Goal: Transaction & Acquisition: Download file/media

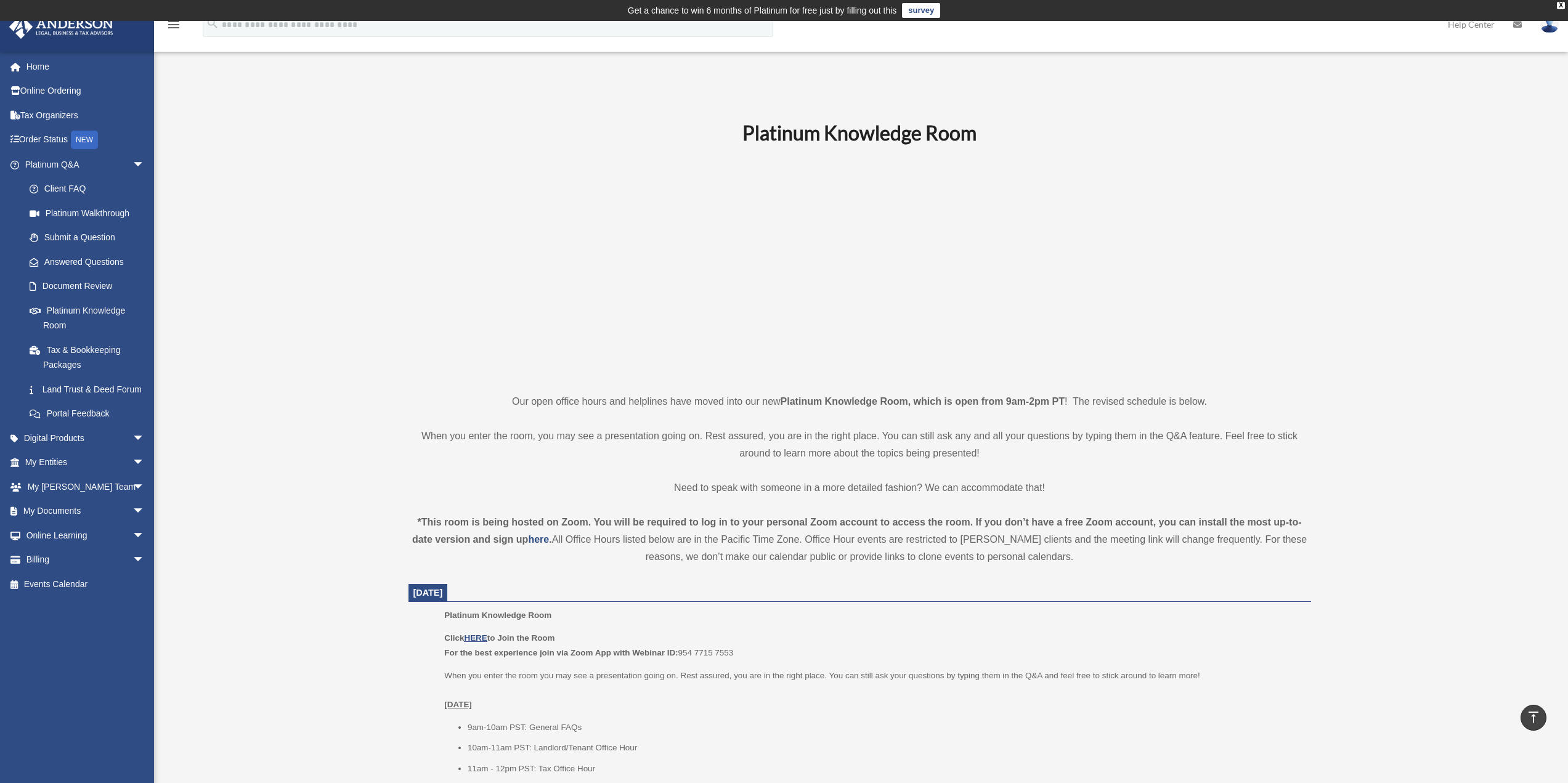
scroll to position [261, 0]
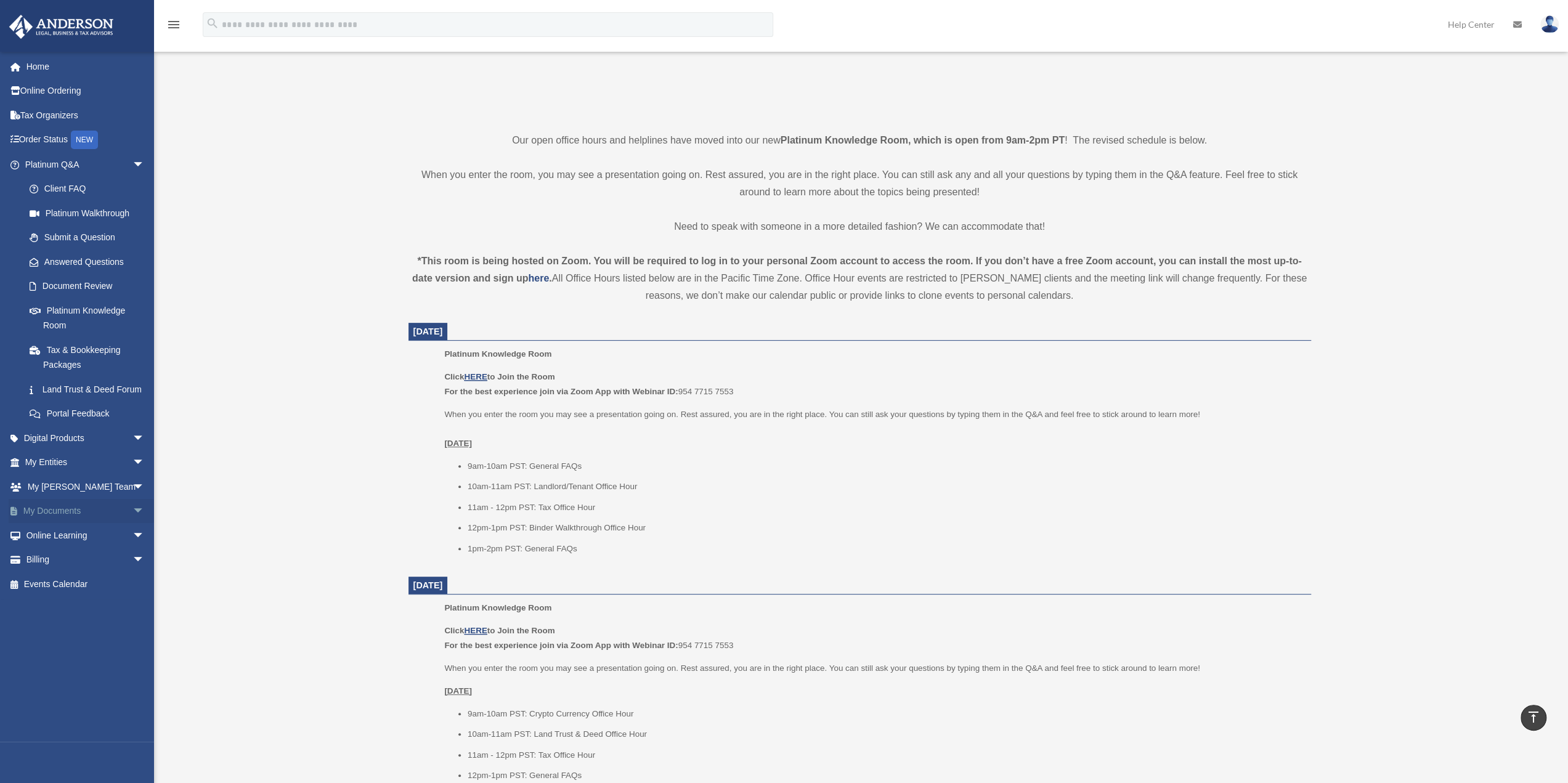
click at [132, 524] on span "arrow_drop_down" at bounding box center [144, 511] width 25 height 25
click at [46, 547] on link "Box" at bounding box center [90, 535] width 146 height 25
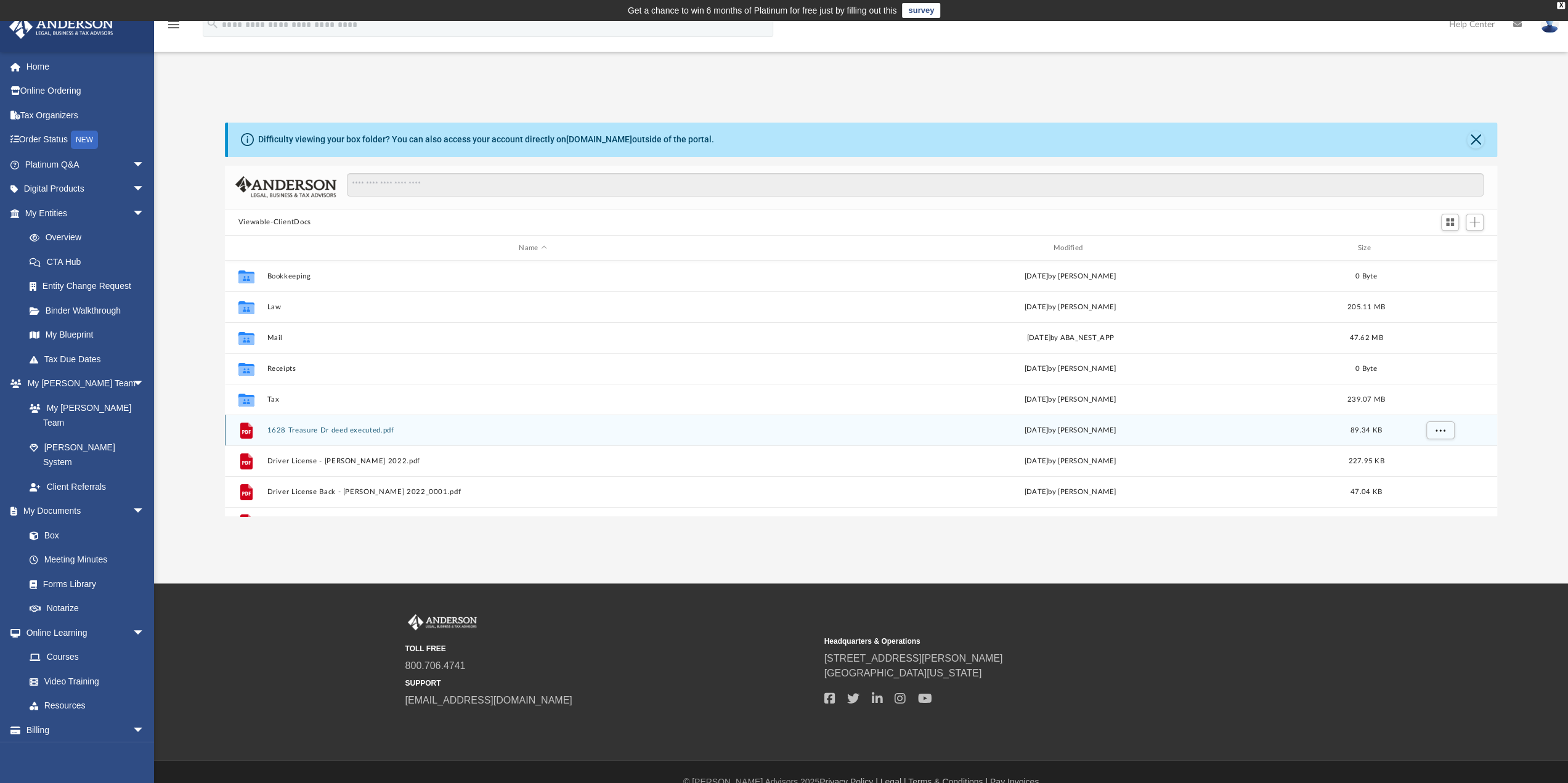
scroll to position [271, 1263]
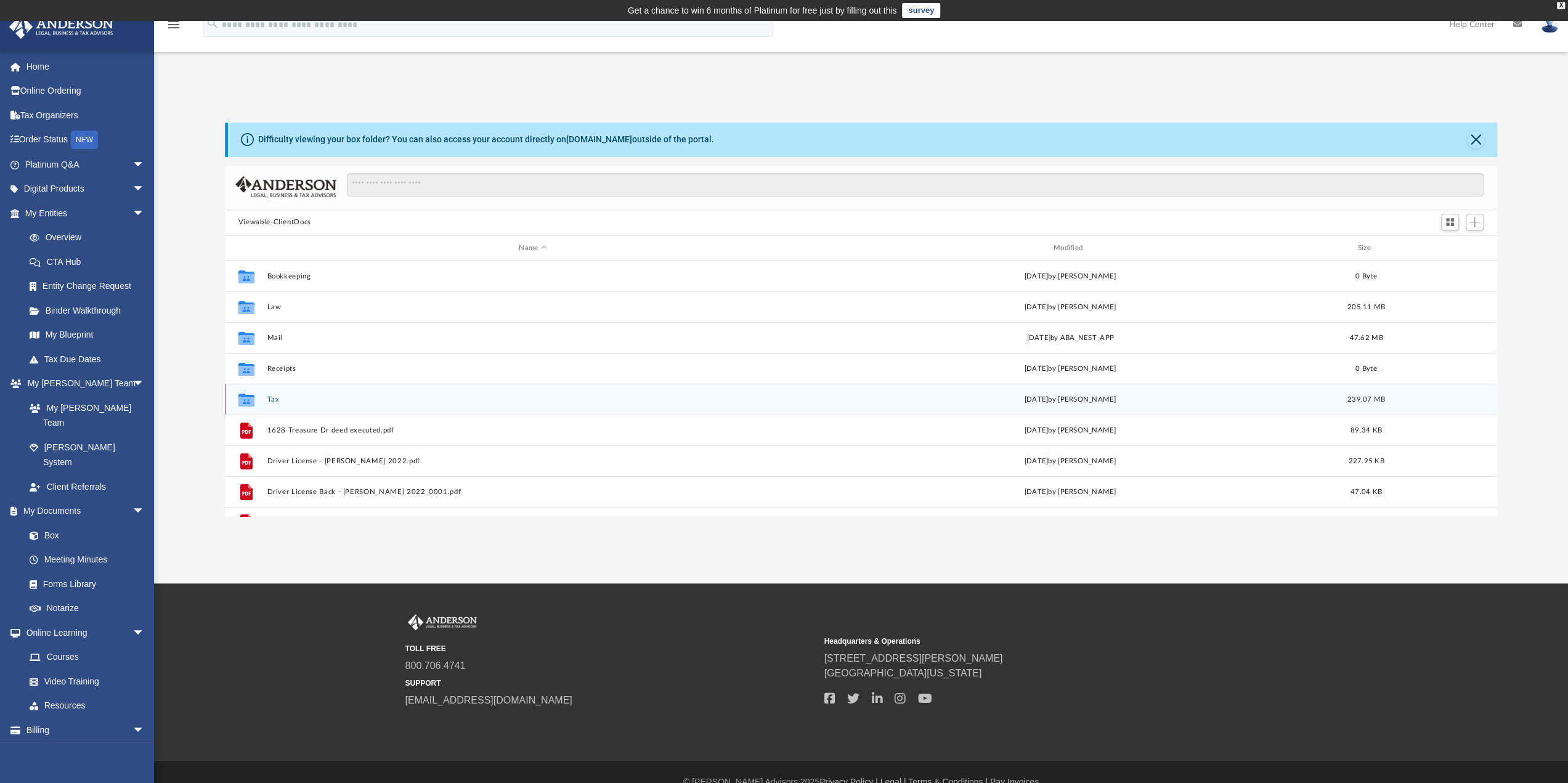
click at [268, 397] on button "Tax" at bounding box center [533, 399] width 532 height 8
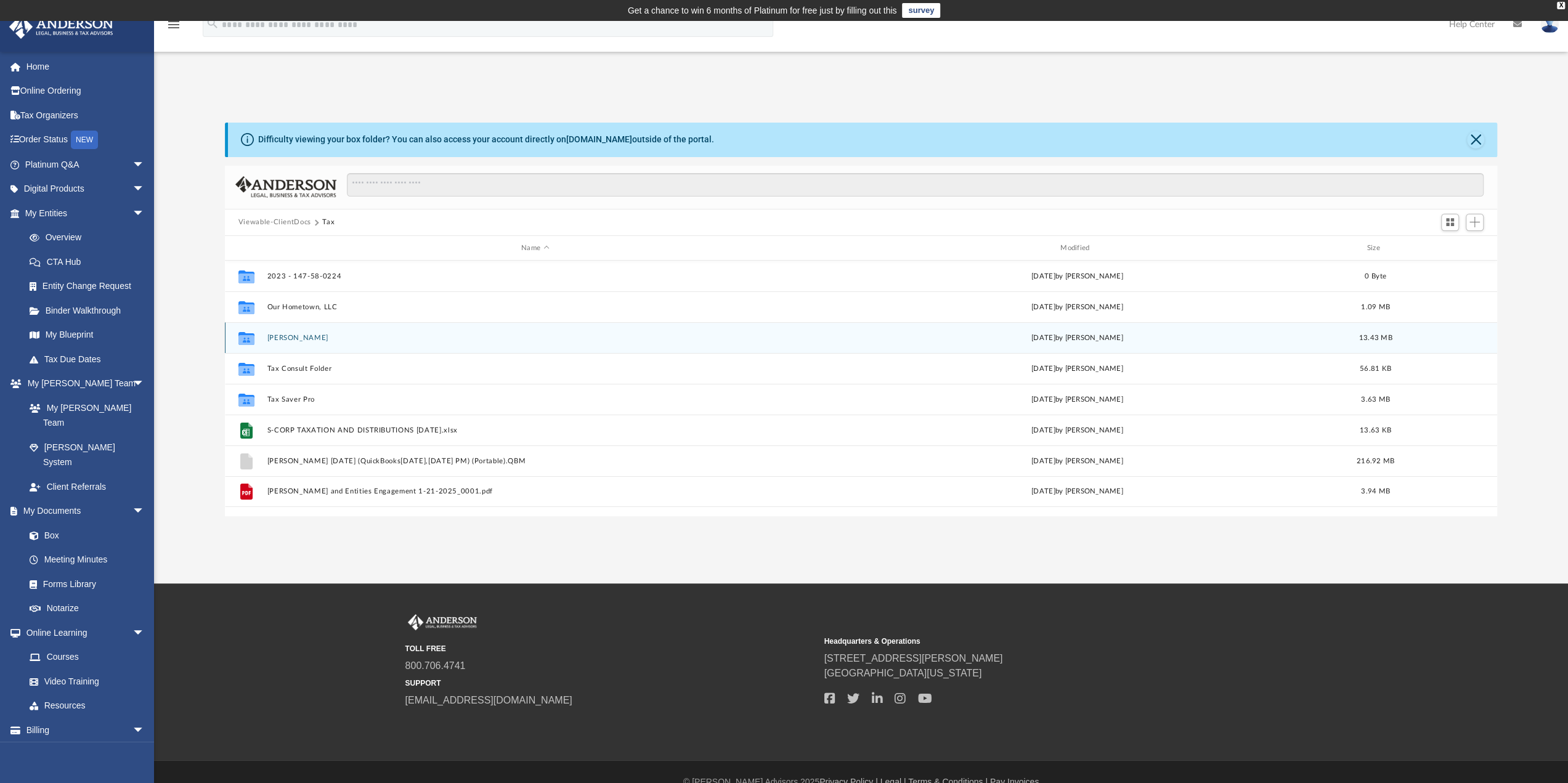
click at [291, 334] on button "Risola, Samuel" at bounding box center [535, 338] width 536 height 8
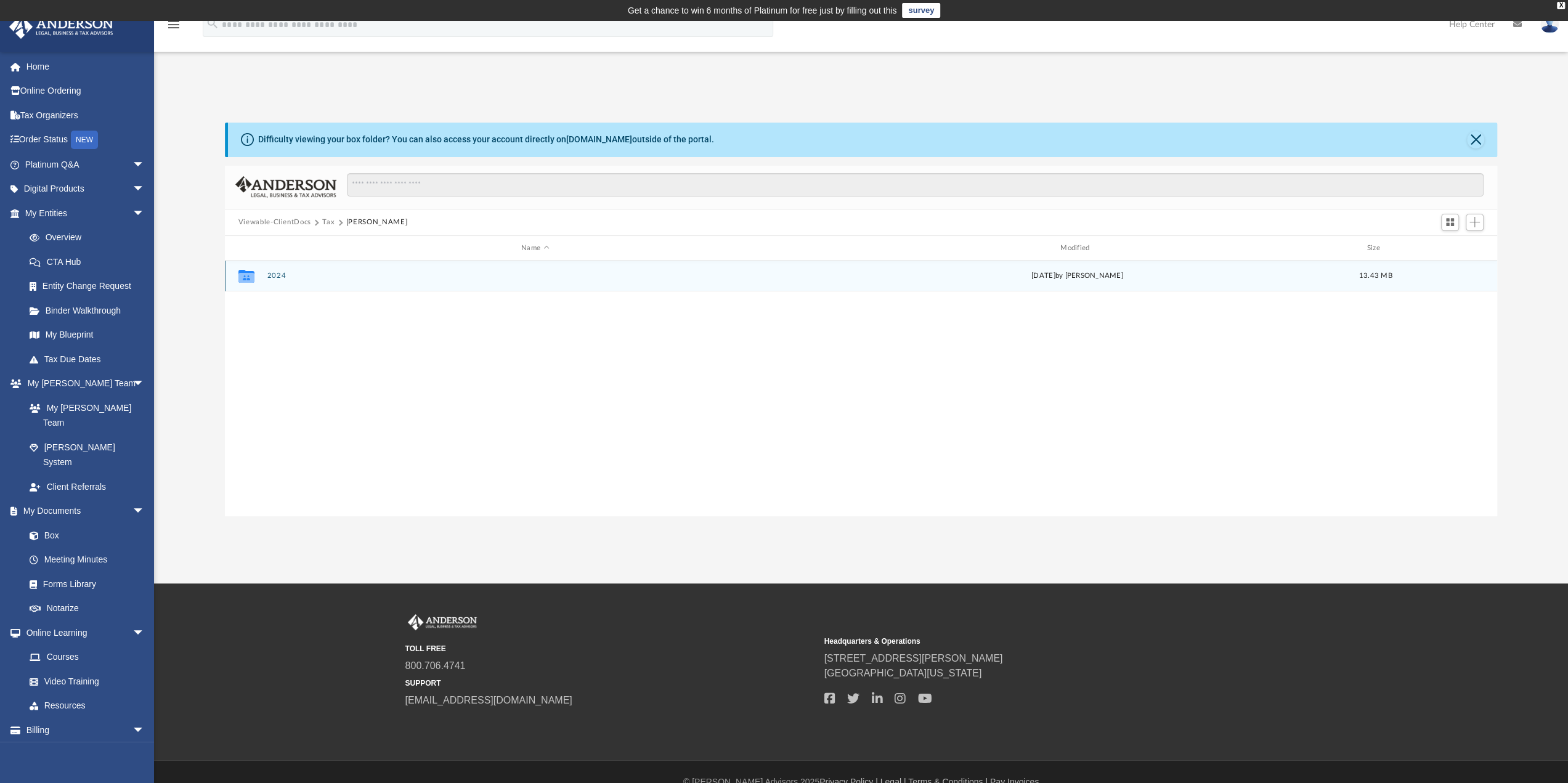
click at [278, 277] on button "2024" at bounding box center [535, 276] width 536 height 8
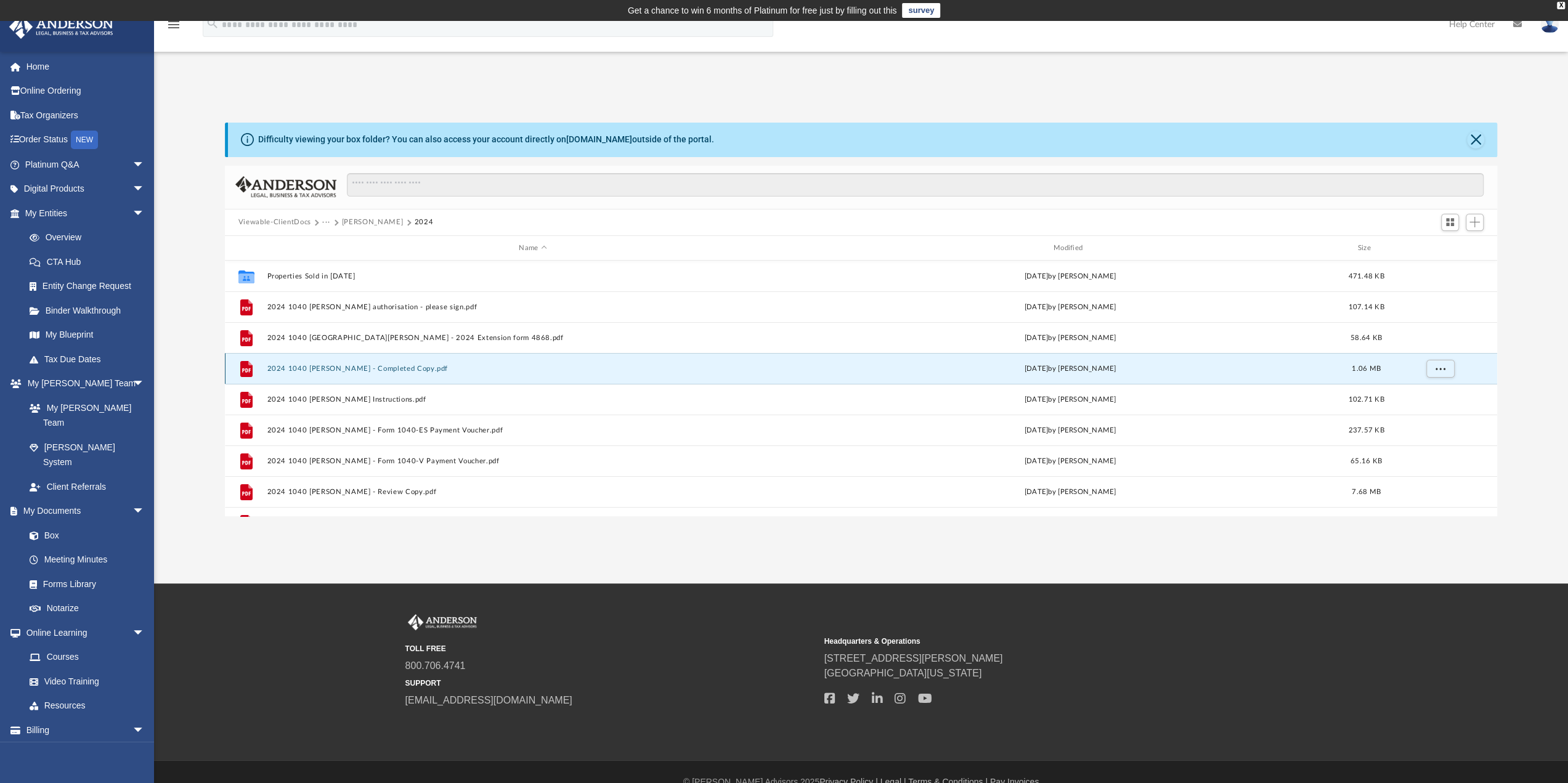
click at [363, 366] on button "2024 1040 Risola, Samuel - Completed Copy.pdf" at bounding box center [533, 368] width 532 height 8
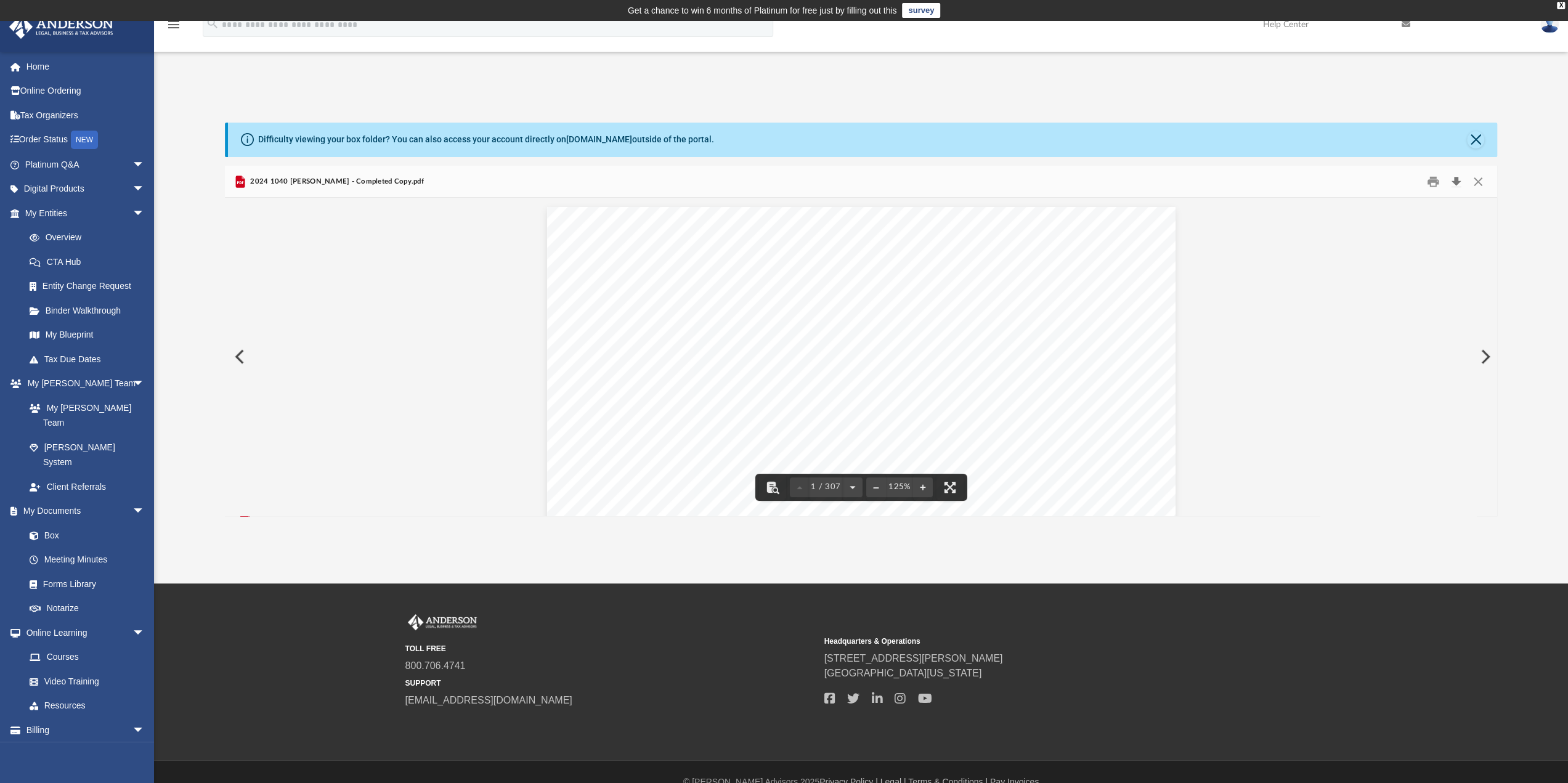
click at [1456, 176] on button "Download" at bounding box center [1455, 181] width 22 height 19
click at [1472, 180] on button "Close" at bounding box center [1477, 181] width 22 height 19
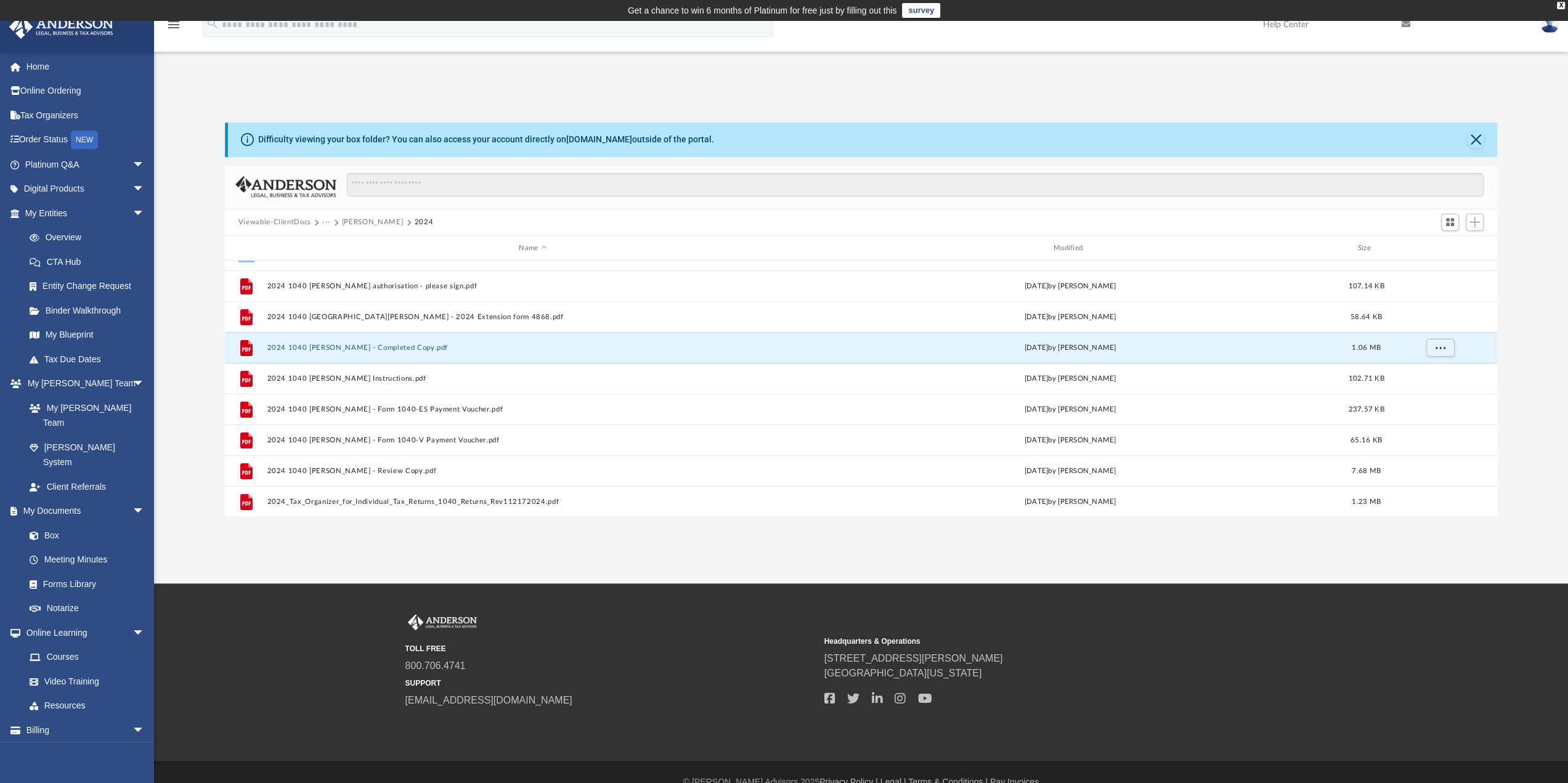
scroll to position [0, 0]
